Goal: Information Seeking & Learning: Understand process/instructions

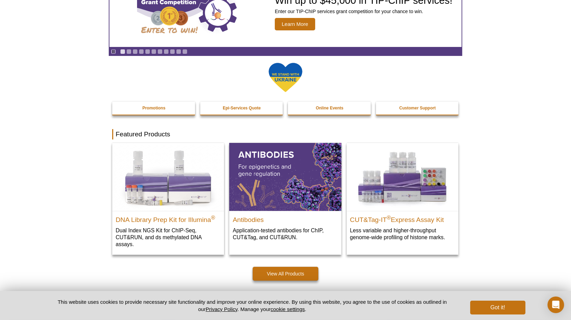
scroll to position [77, 0]
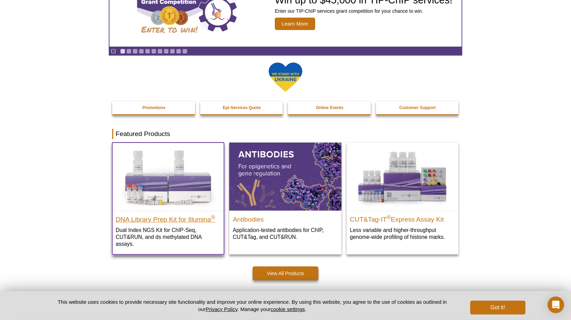
click at [178, 217] on h2 "DNA Library Prep Kit for Illumina ®" at bounding box center [168, 218] width 105 height 10
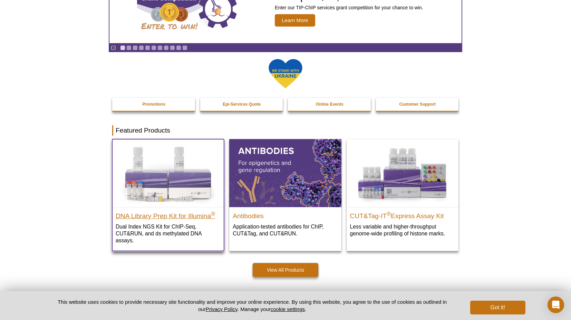
scroll to position [66, 0]
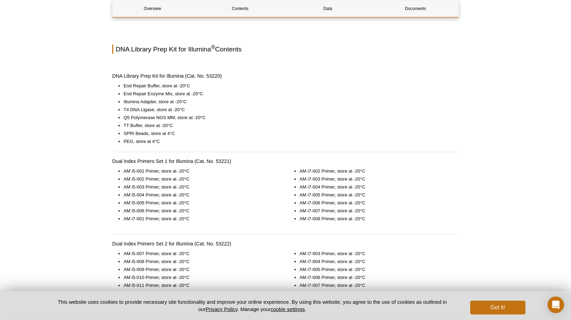
scroll to position [443, 0]
drag, startPoint x: 207, startPoint y: 118, endPoint x: 122, endPoint y: 120, distance: 84.7
click at [122, 120] on ul "End Repair Buffer, store at -20°C End Repair Enzyme Mix, store at -20°C Illumin…" at bounding box center [282, 115] width 340 height 63
copy li "Q5 Polymerase NGS MM, store at -20°C"
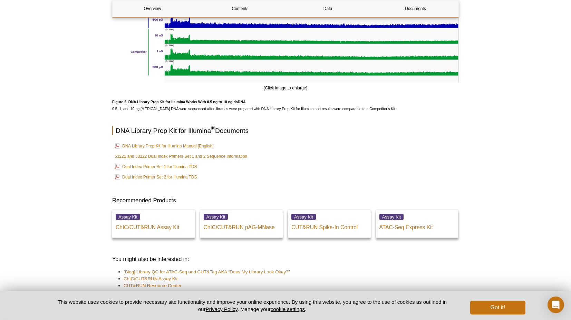
scroll to position [1849, 0]
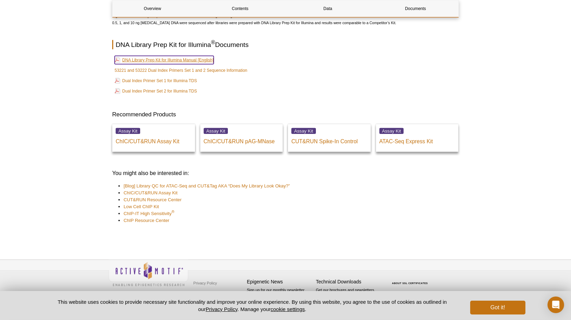
click at [190, 59] on link "DNA Library Prep Kit for Illumina Manual [English]" at bounding box center [164, 60] width 99 height 8
